Goal: Obtain resource: Download file/media

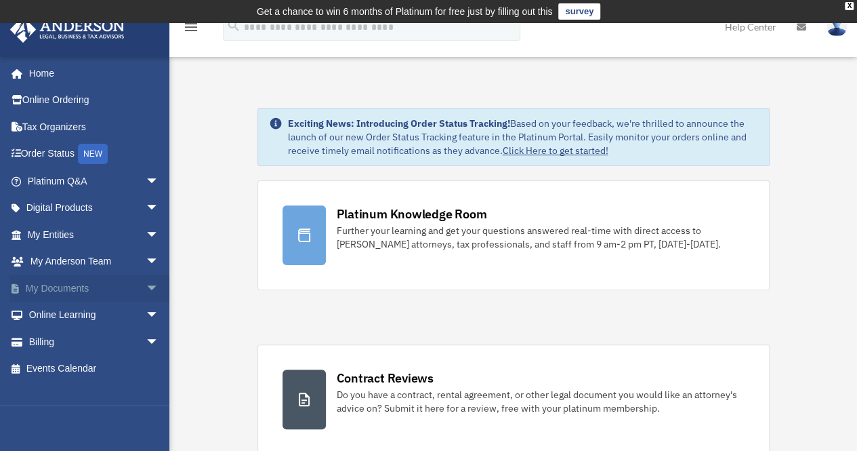
click at [146, 291] on span "arrow_drop_down" at bounding box center [159, 288] width 27 height 28
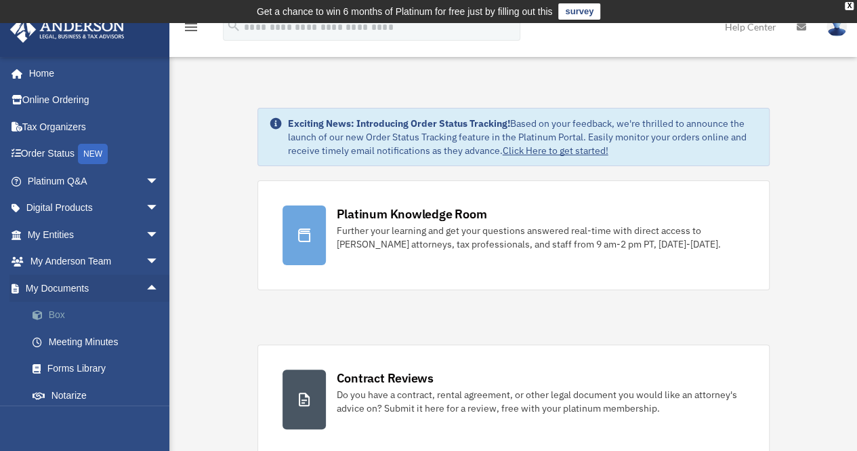
click at [85, 311] on link "Box" at bounding box center [99, 315] width 161 height 27
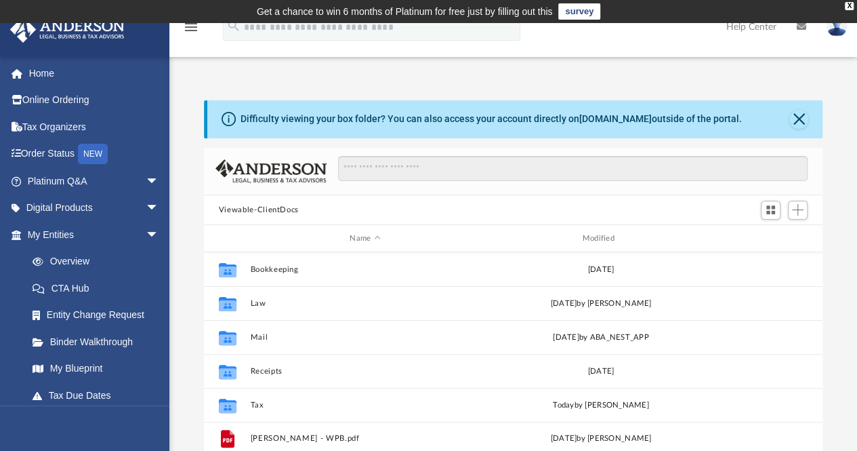
scroll to position [297, 608]
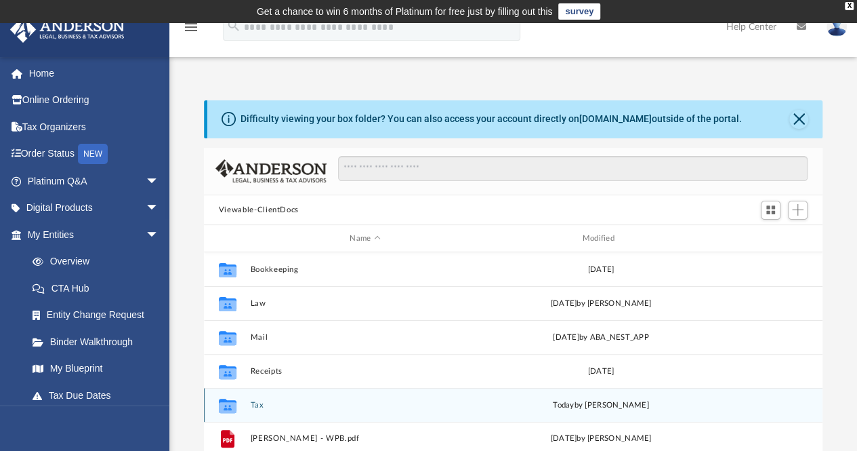
click at [256, 406] on button "Tax" at bounding box center [365, 404] width 230 height 9
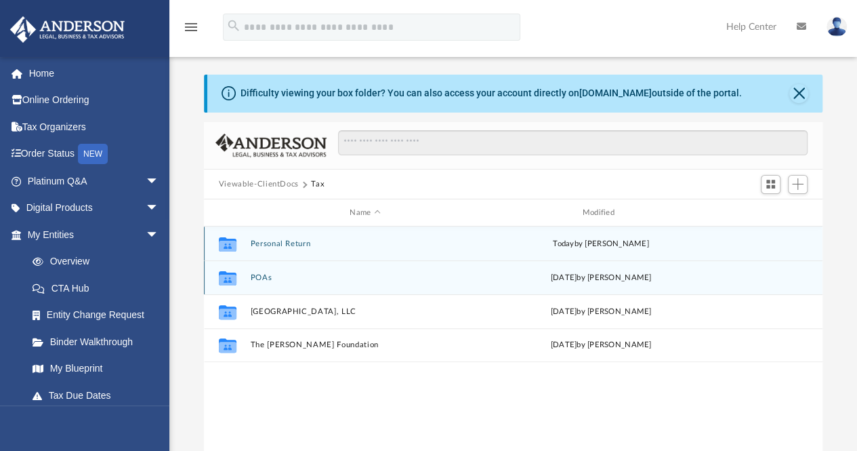
scroll to position [26, 0]
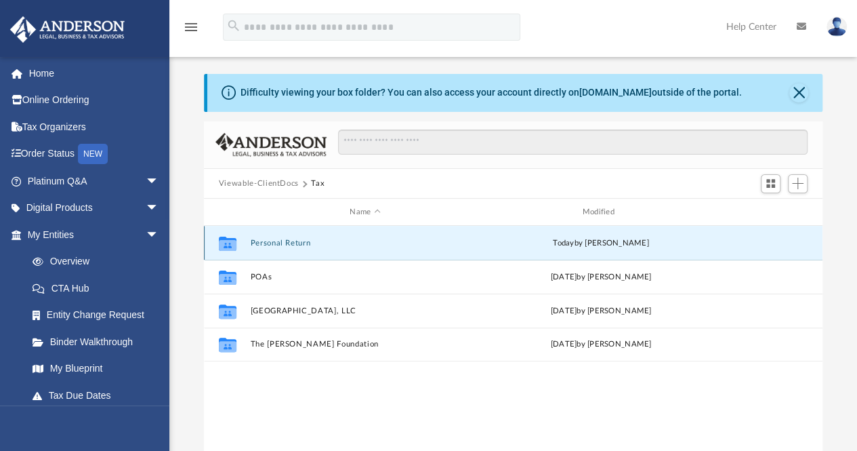
click at [269, 243] on button "Personal Return" at bounding box center [365, 243] width 230 height 9
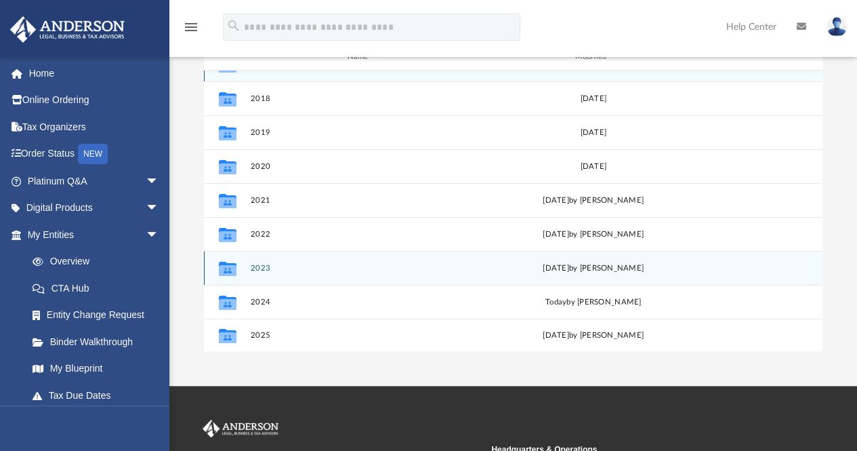
scroll to position [182, 0]
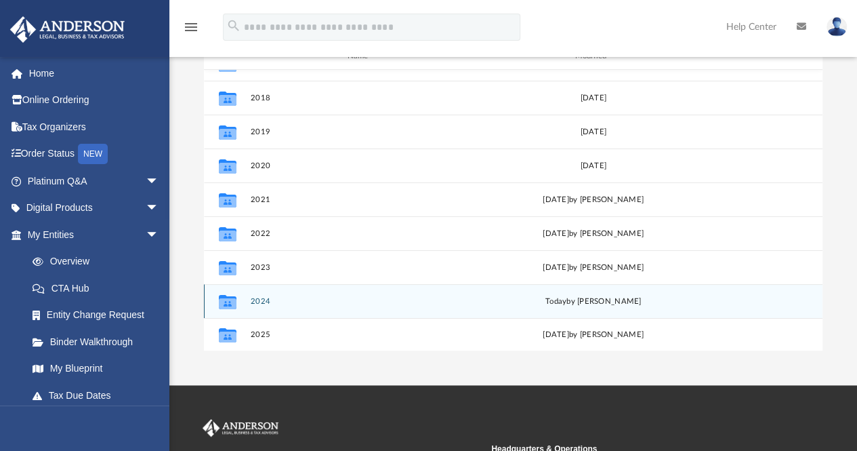
click at [259, 299] on button "2024" at bounding box center [362, 301] width 225 height 9
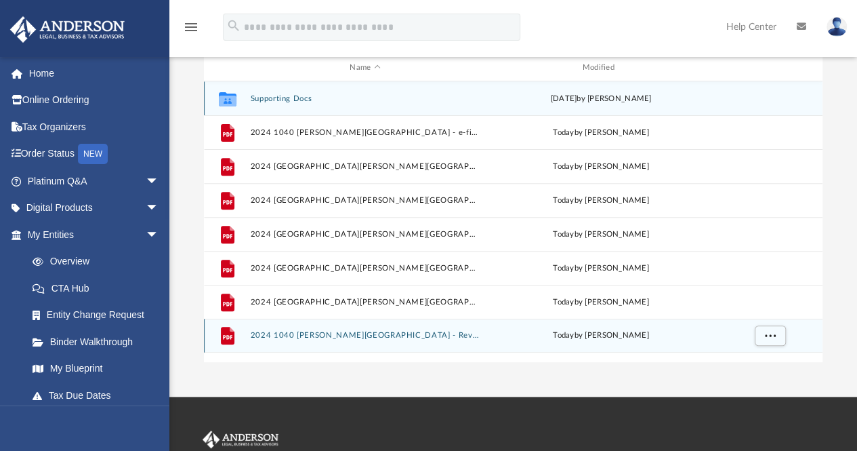
scroll to position [171, 0]
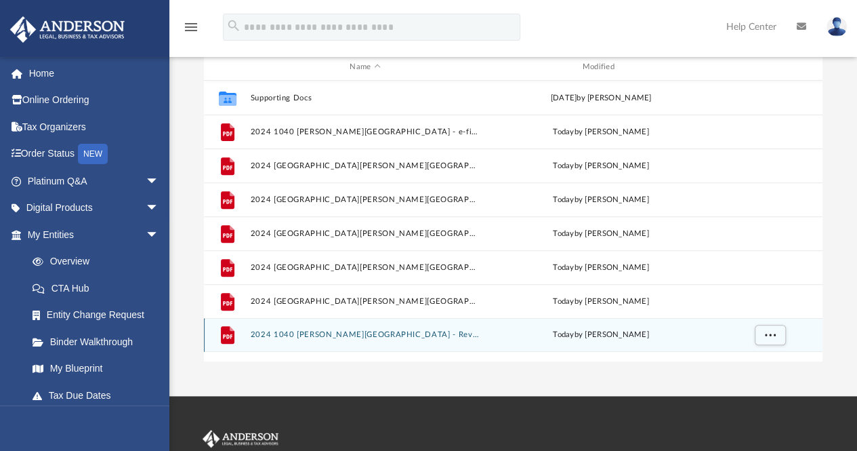
click at [389, 333] on button "2024 1040 [PERSON_NAME][GEOGRAPHIC_DATA] - Review Copy.pdf" at bounding box center [365, 335] width 230 height 9
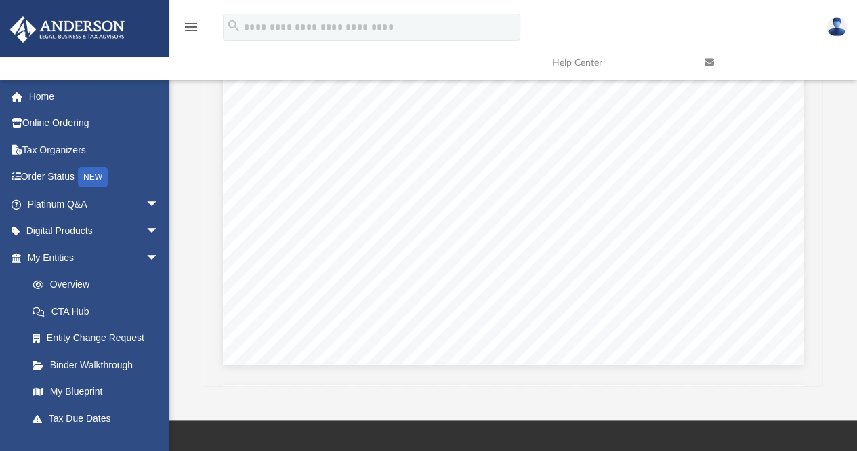
scroll to position [1985, 0]
click at [476, 230] on span "LOSS" at bounding box center [479, 228] width 27 height 9
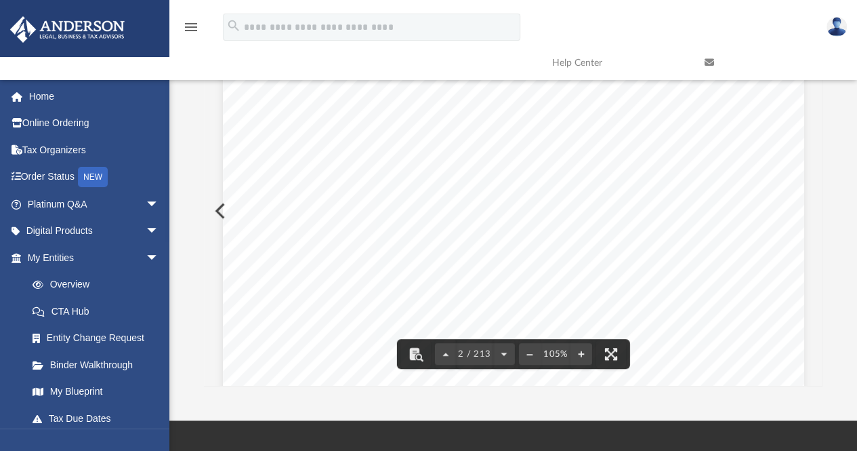
scroll to position [0, 0]
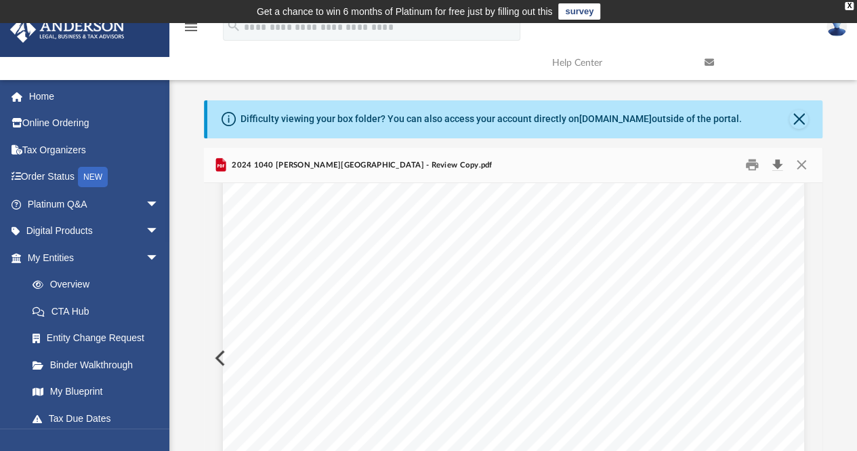
click at [779, 166] on button "Download" at bounding box center [777, 164] width 24 height 21
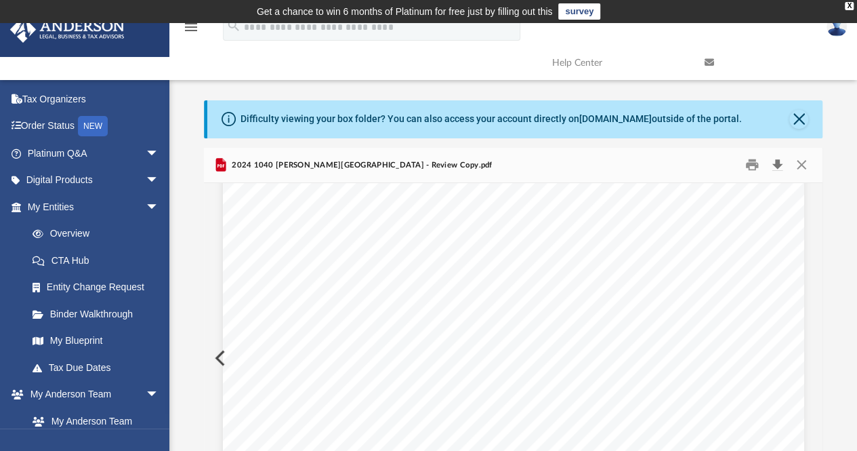
scroll to position [1165, 0]
click at [800, 166] on button "Close" at bounding box center [801, 164] width 24 height 21
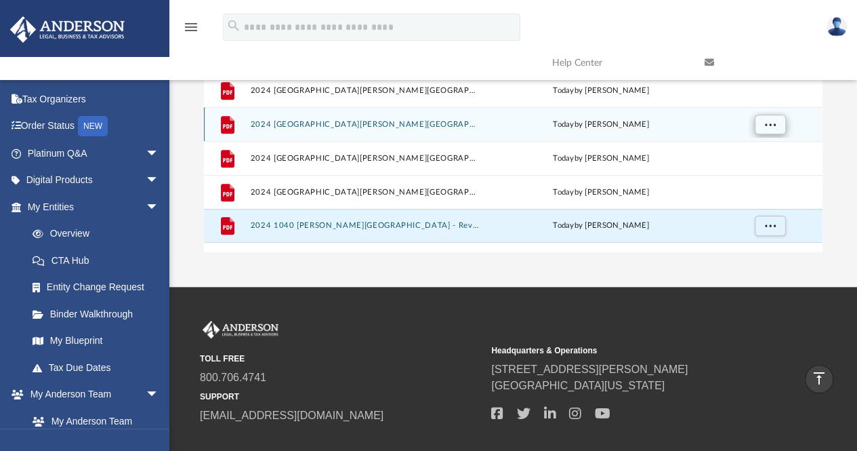
scroll to position [0, 0]
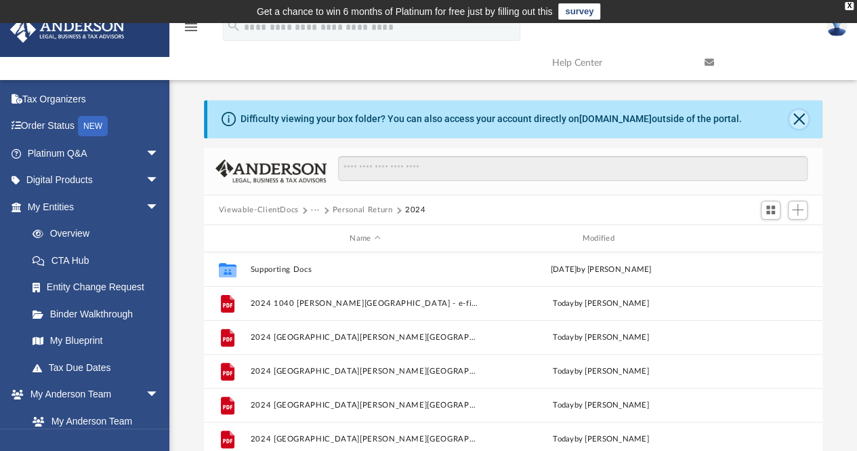
click at [801, 116] on button "Close" at bounding box center [798, 119] width 19 height 19
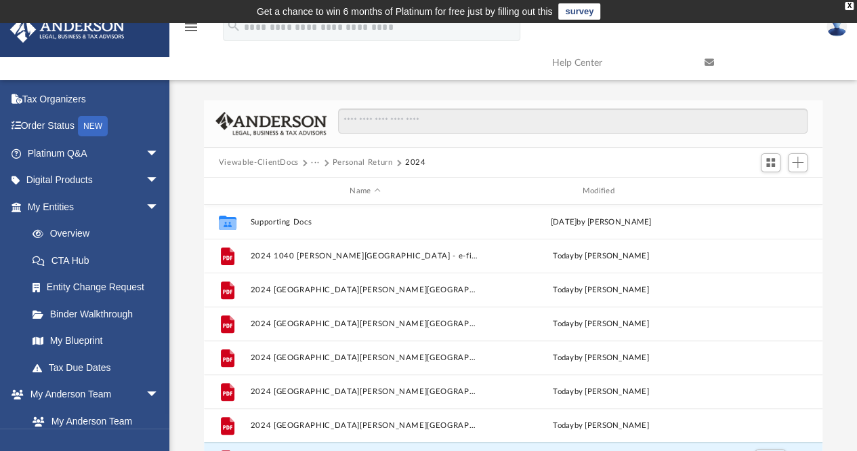
click at [375, 162] on button "Personal Return" at bounding box center [363, 163] width 60 height 12
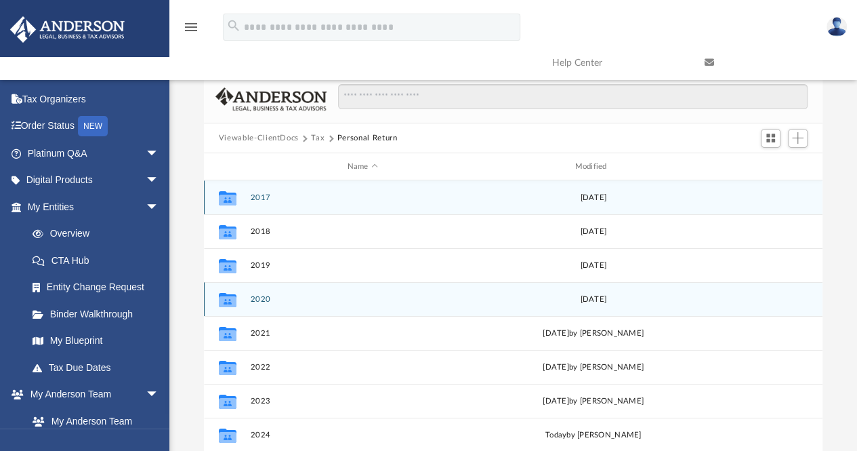
scroll to position [23, 0]
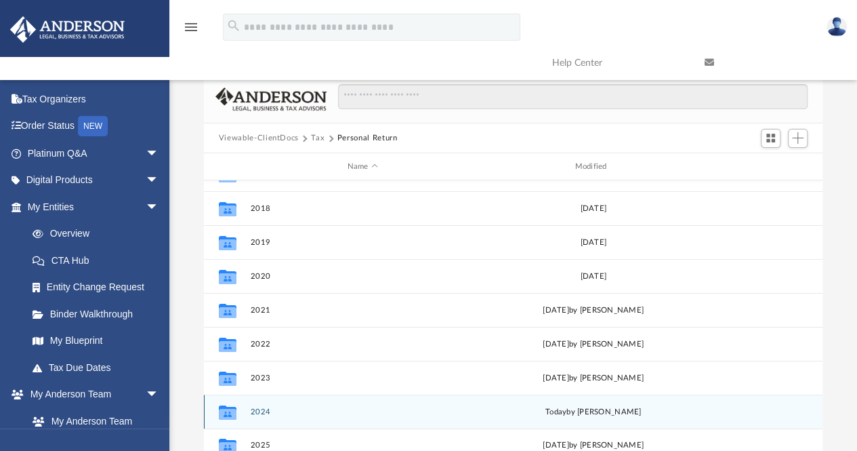
click at [255, 409] on button "2024" at bounding box center [362, 411] width 225 height 9
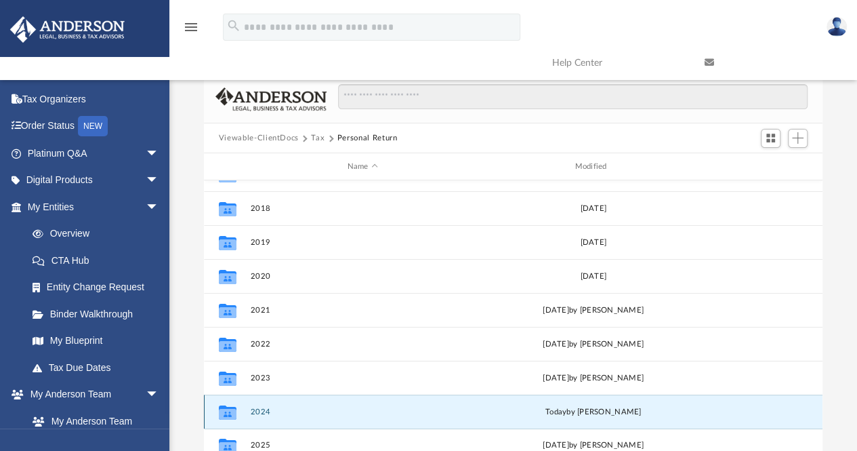
click at [255, 409] on button "2024" at bounding box center [362, 411] width 225 height 9
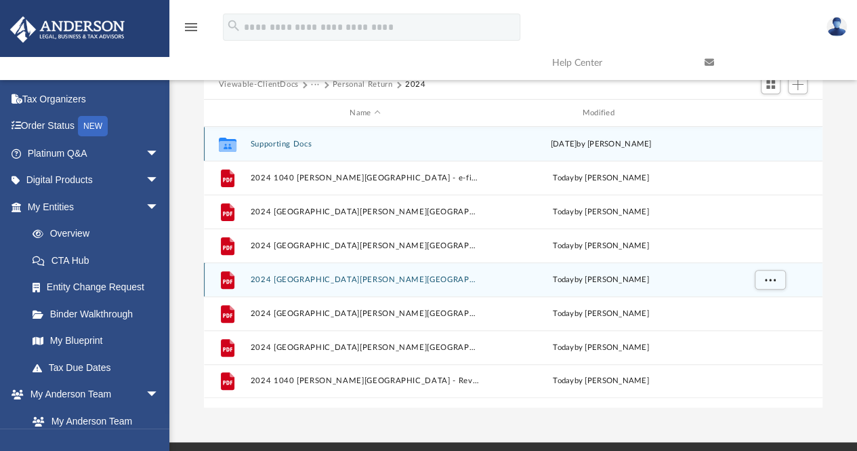
scroll to position [28, 0]
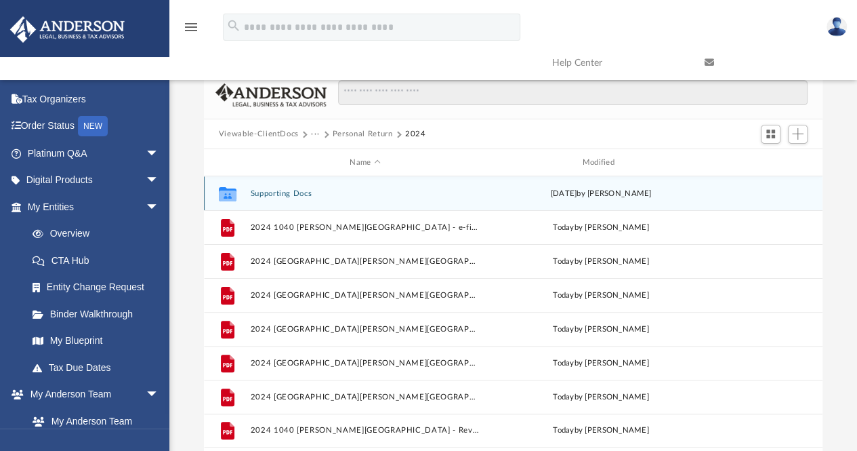
click at [226, 193] on icon "grid" at bounding box center [228, 194] width 18 height 14
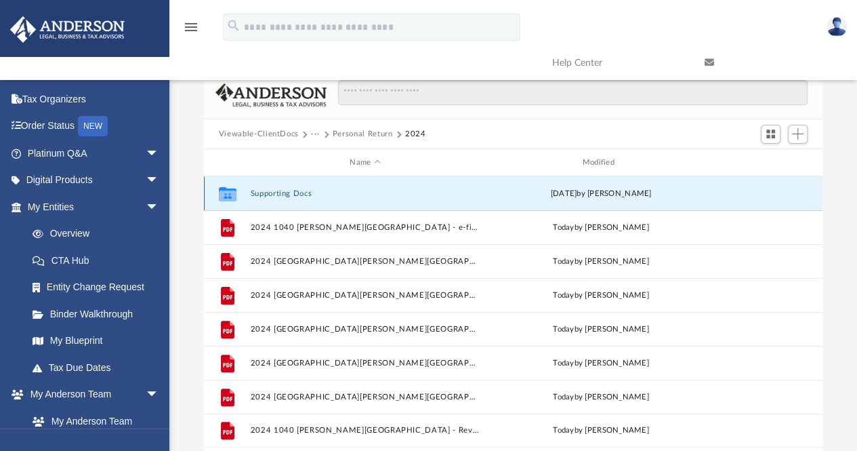
click at [272, 194] on button "Supporting Docs" at bounding box center [365, 193] width 230 height 9
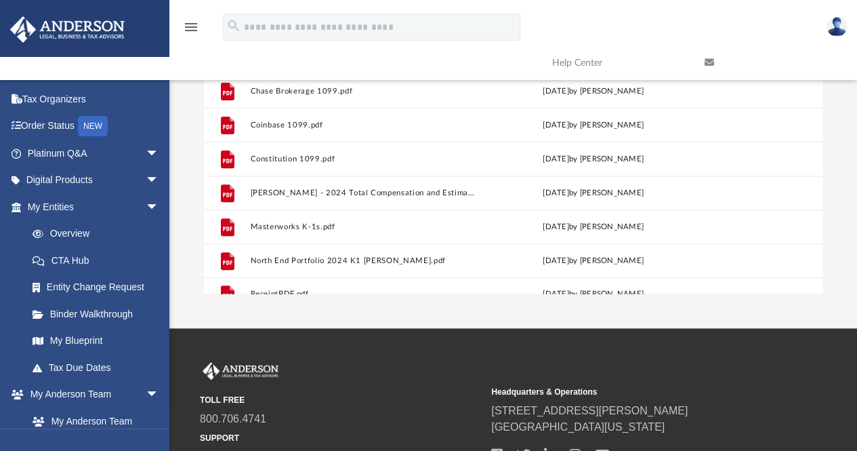
scroll to position [192, 0]
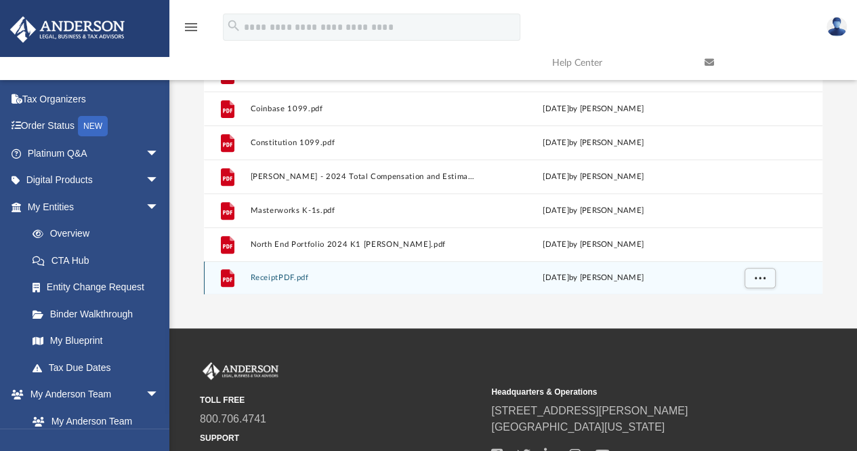
click at [295, 277] on button "ReceiptPDF.pdf" at bounding box center [362, 278] width 225 height 9
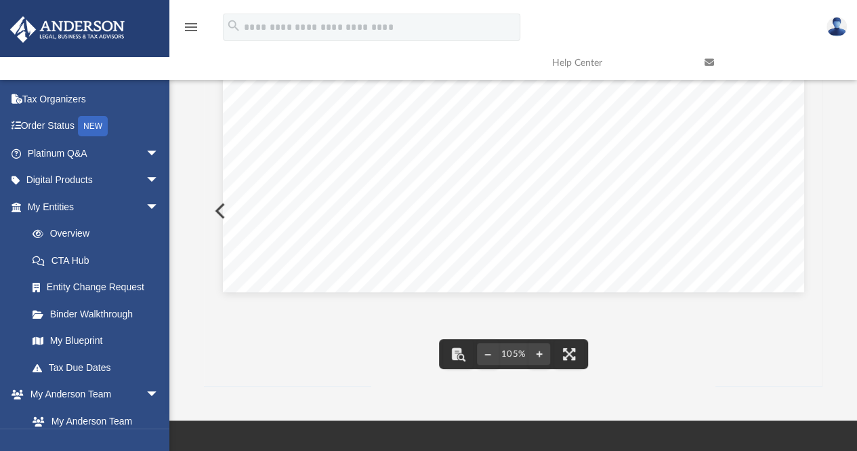
scroll to position [0, 0]
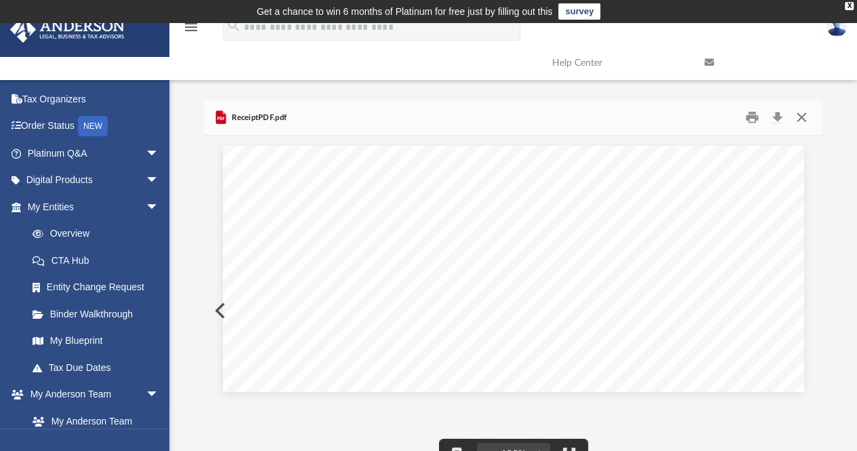
click at [796, 116] on button "Close" at bounding box center [801, 117] width 24 height 21
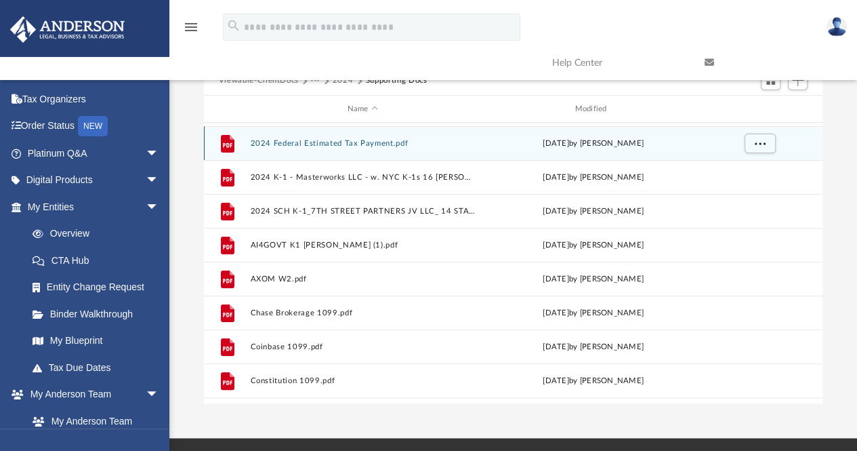
scroll to position [65, 0]
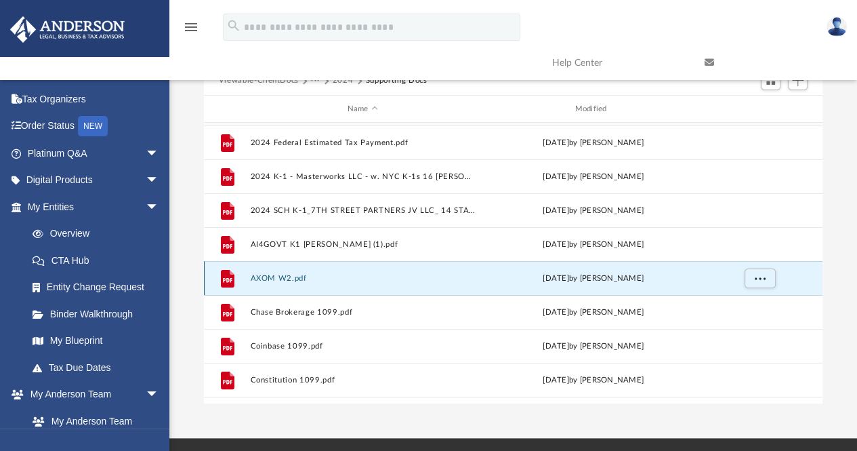
click at [291, 276] on button "AXOM W2.pdf" at bounding box center [362, 278] width 225 height 9
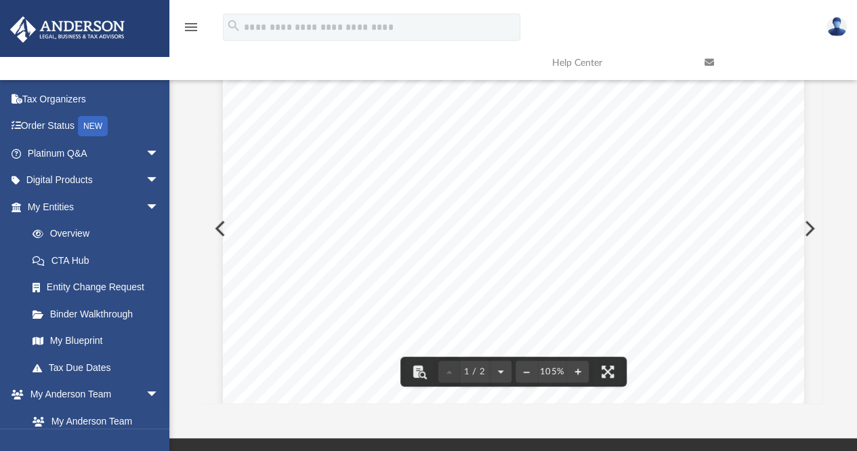
scroll to position [0, 0]
